Goal: Transaction & Acquisition: Purchase product/service

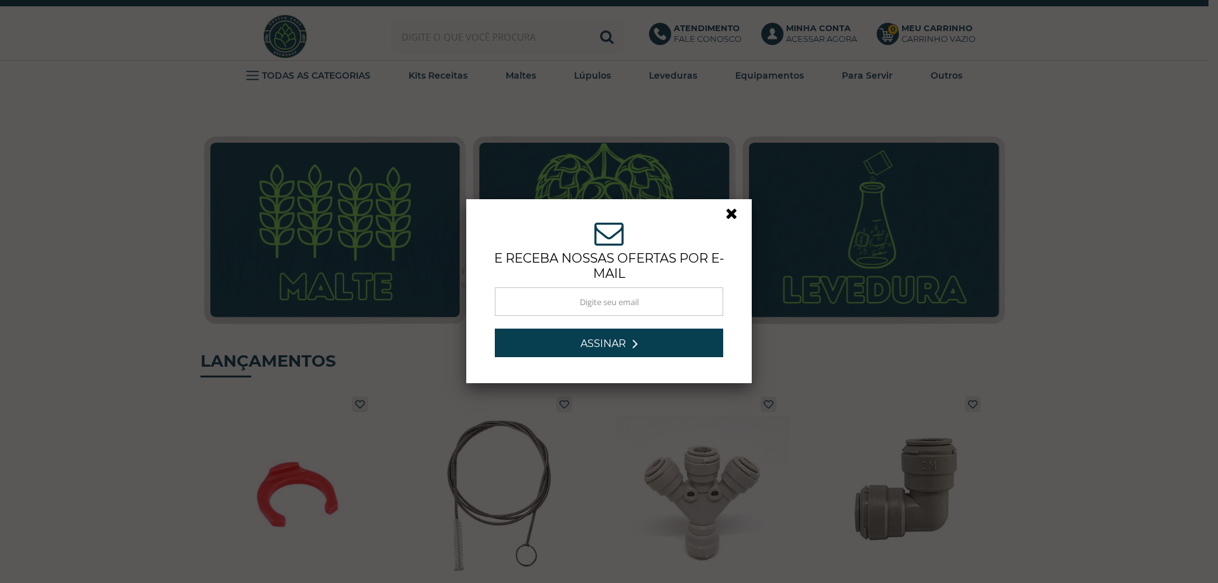
click at [726, 211] on link at bounding box center [737, 216] width 23 height 23
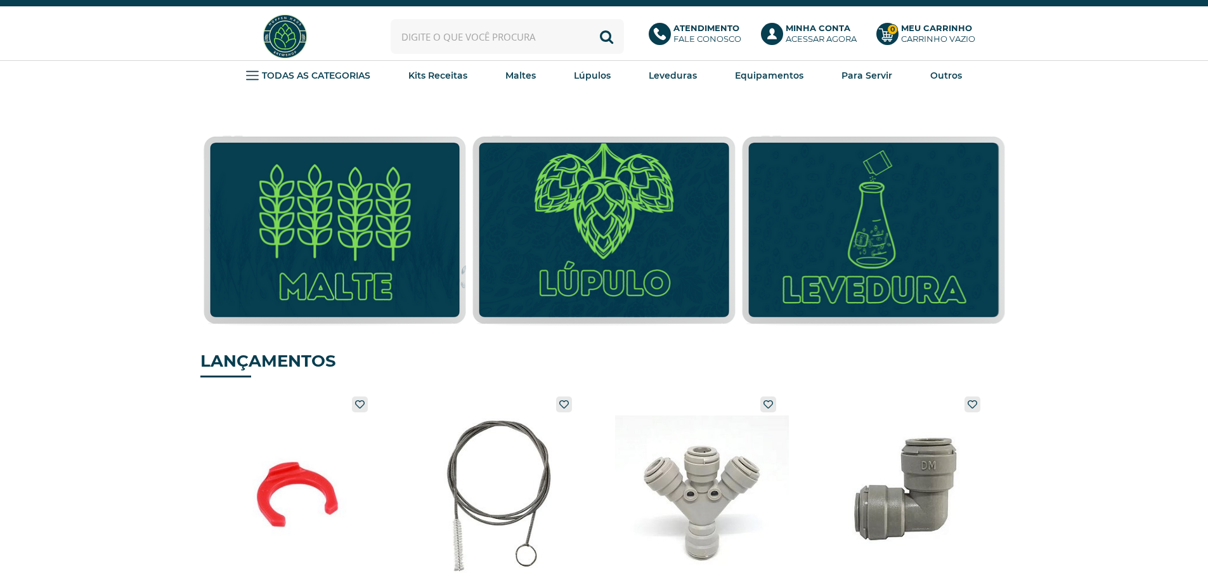
click at [477, 39] on input "text" at bounding box center [507, 36] width 233 height 35
type input "T58"
click at [608, 36] on button "Buscar" at bounding box center [606, 36] width 35 height 35
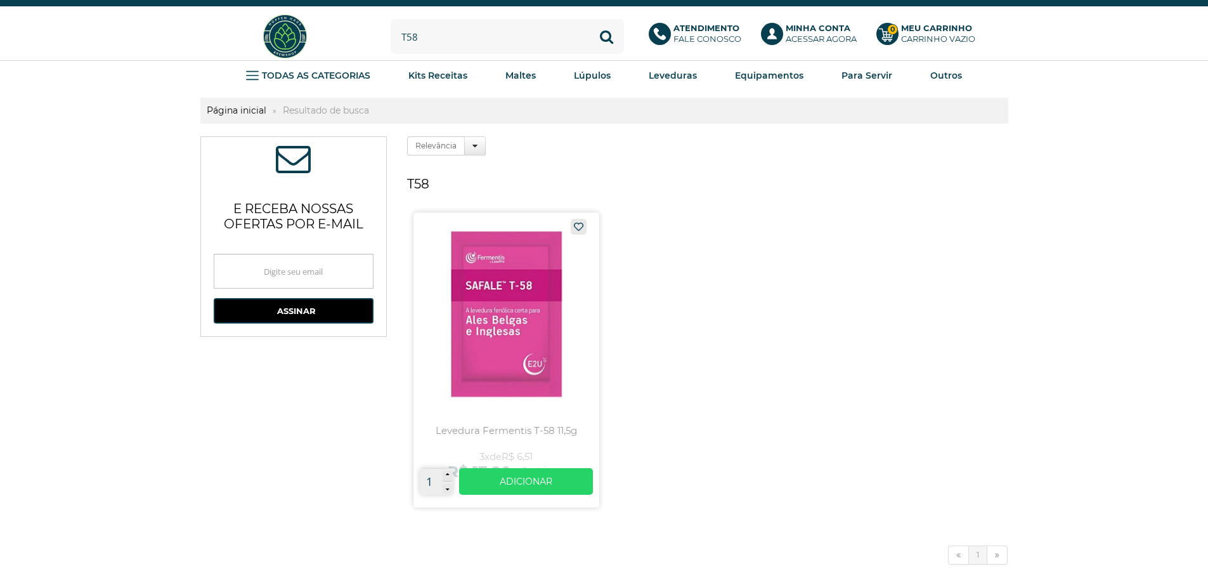
click at [497, 297] on link at bounding box center [506, 359] width 186 height 295
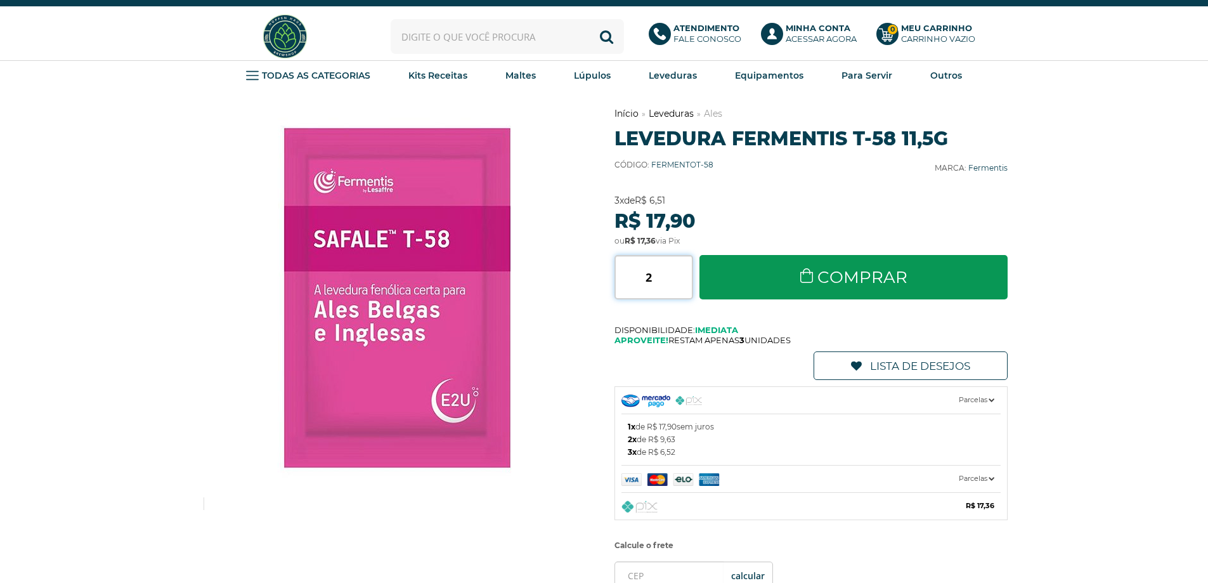
click at [686, 274] on input "2" at bounding box center [654, 277] width 79 height 44
click at [686, 274] on input "3" at bounding box center [654, 277] width 79 height 44
type input "4"
click at [686, 274] on input "4" at bounding box center [654, 277] width 79 height 44
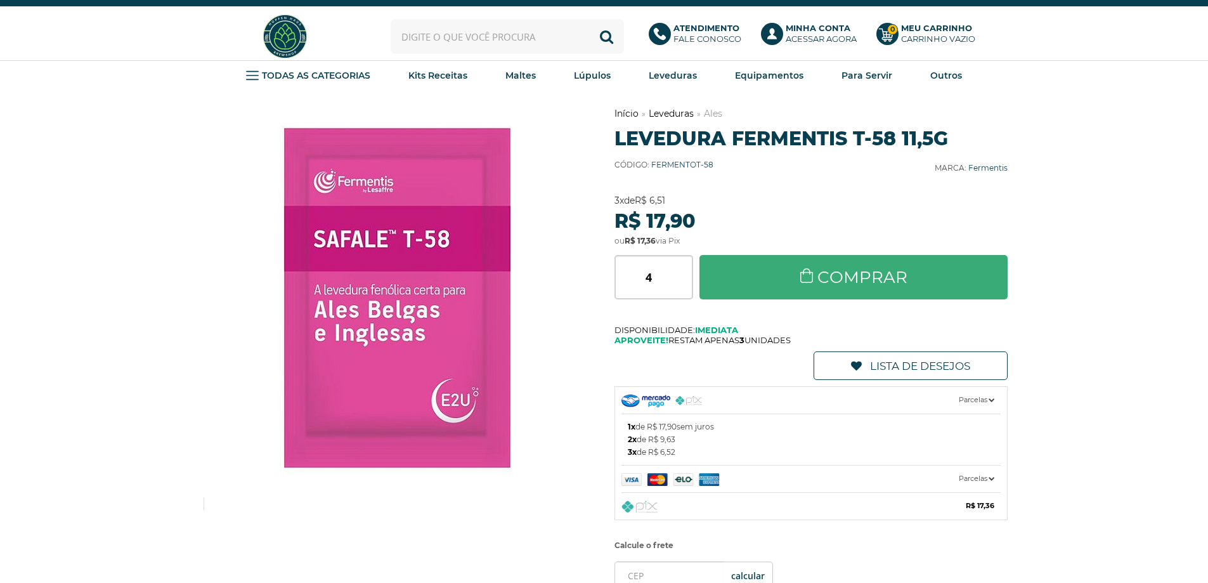
click at [857, 281] on link "Comprar" at bounding box center [854, 277] width 309 height 44
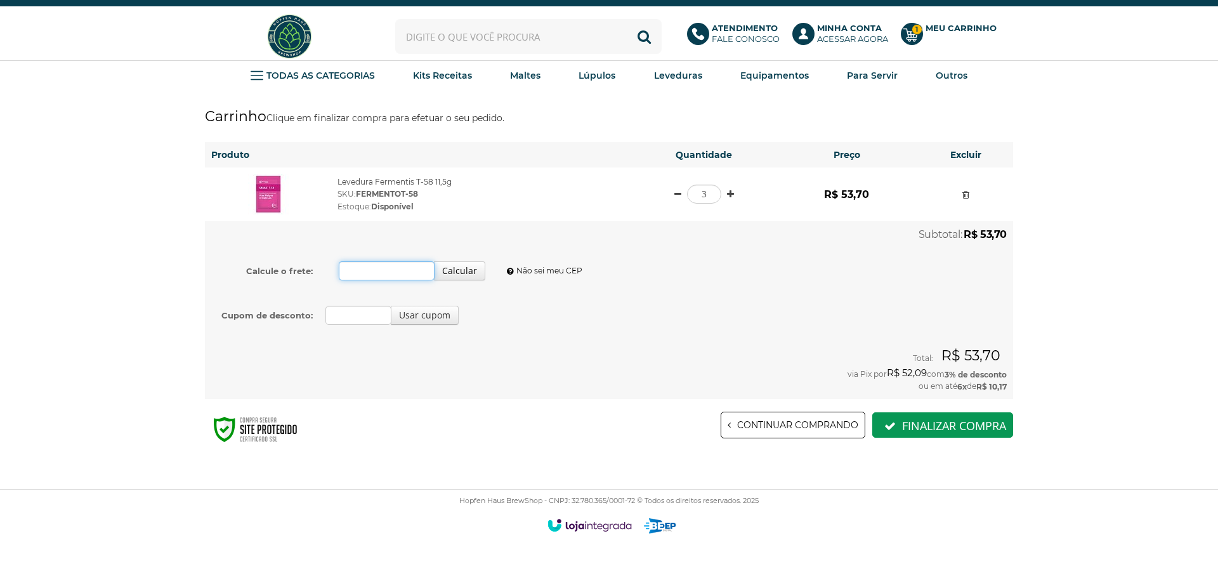
click at [389, 271] on input "Calcule o frete:" at bounding box center [387, 270] width 96 height 19
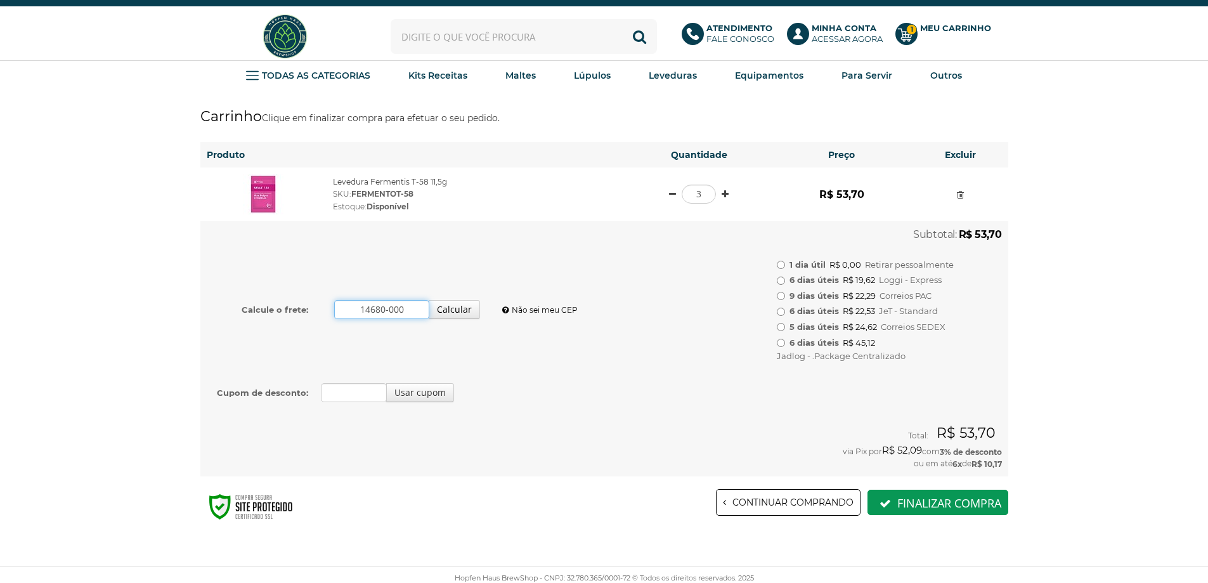
type input "14680-000"
click at [450, 36] on input "text" at bounding box center [524, 36] width 266 height 35
click at [521, 71] on strong "Maltes" at bounding box center [520, 75] width 30 height 11
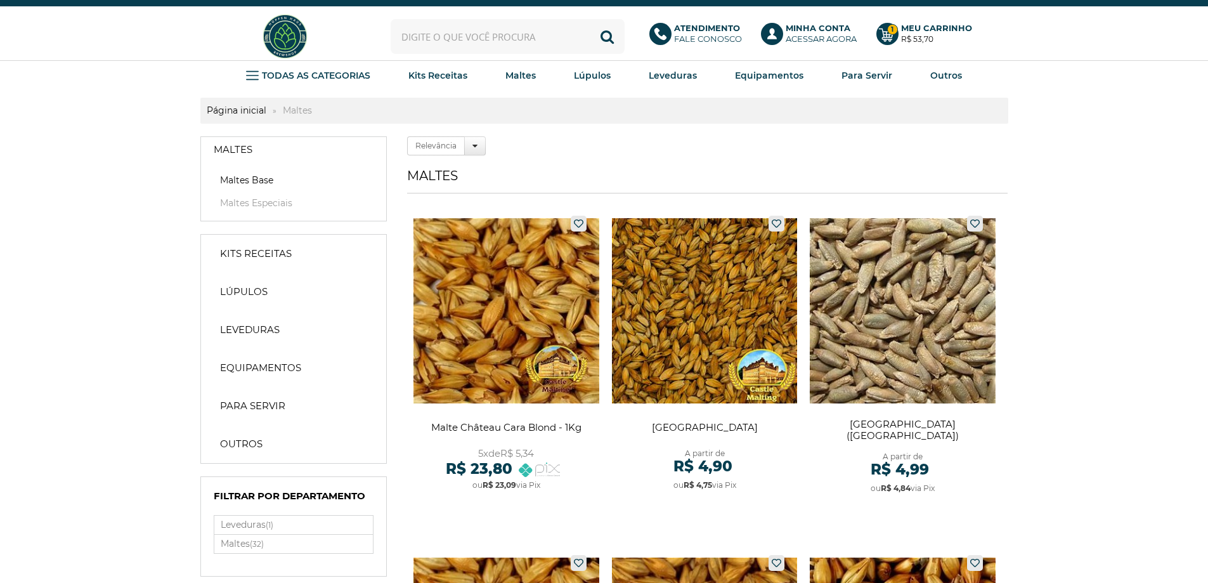
click at [262, 181] on link "Maltes Base" at bounding box center [294, 180] width 160 height 13
